Goal: Task Accomplishment & Management: Manage account settings

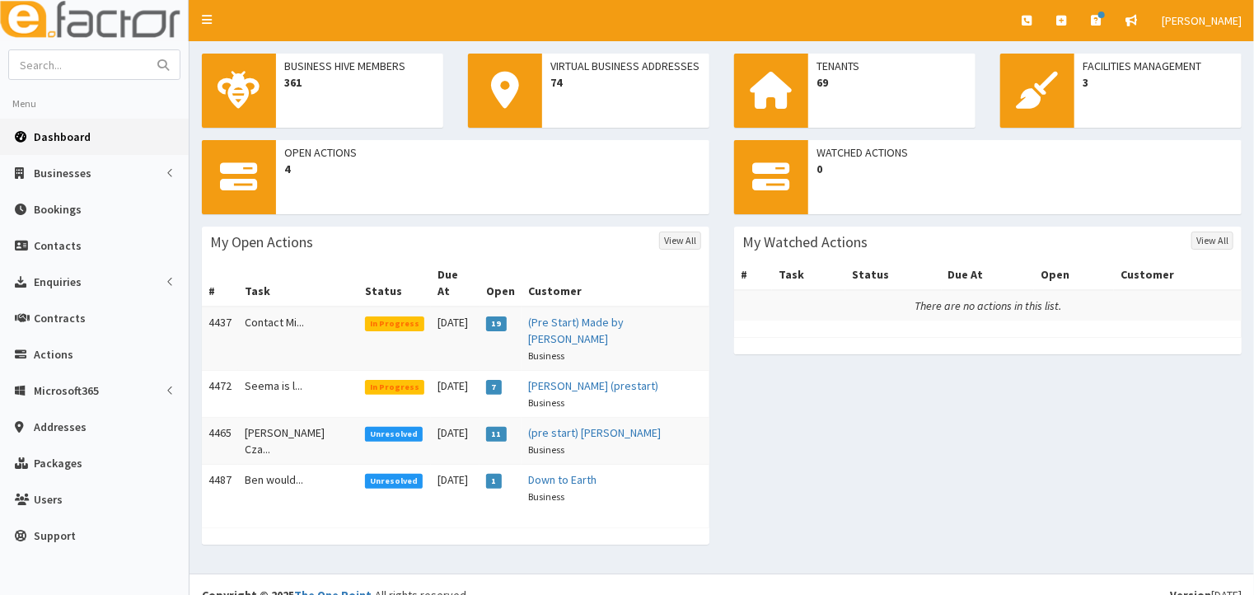
click at [365, 427] on span "Unresolved" at bounding box center [394, 434] width 59 height 15
